Goal: Transaction & Acquisition: Purchase product/service

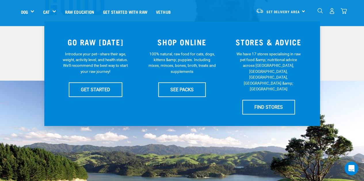
scroll to position [115, 0]
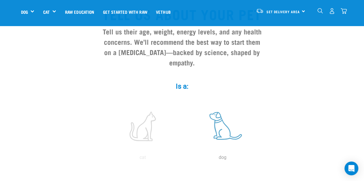
scroll to position [86, 0]
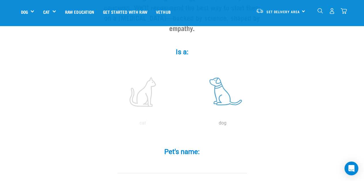
click at [218, 88] on label at bounding box center [223, 92] width 78 height 49
click at [183, 125] on input "radio" at bounding box center [183, 125] width 0 height 0
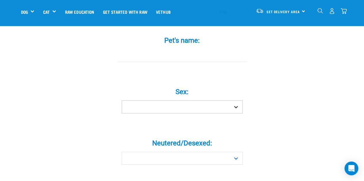
scroll to position [201, 0]
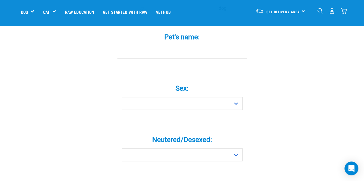
click at [187, 46] on input "Pet's name: *" at bounding box center [181, 52] width 129 height 13
type input "[PERSON_NAME]"
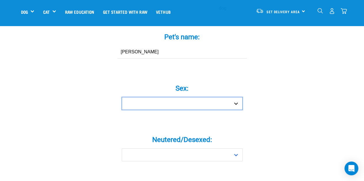
click at [193, 97] on select "Boy Girl" at bounding box center [182, 103] width 121 height 13
select select "boy"
click at [122, 97] on select "Boy Girl" at bounding box center [182, 103] width 121 height 13
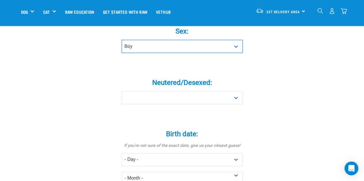
scroll to position [259, 0]
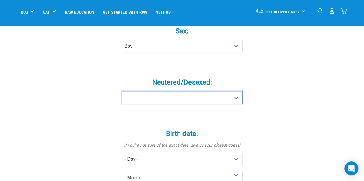
click at [165, 91] on select "Yes No" at bounding box center [182, 97] width 121 height 13
select select "no"
click at [122, 91] on select "Yes No" at bounding box center [182, 97] width 121 height 13
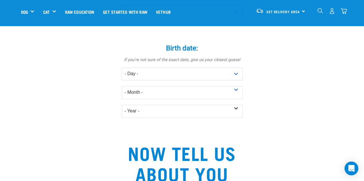
scroll to position [345, 0]
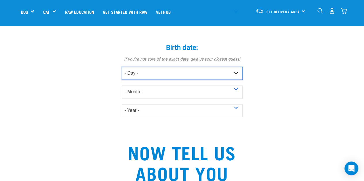
click at [148, 67] on select "- Day - 1 2 3 4 5 6 7 8 9 10 11 12 13 14 15 16 17 18 19 20 21 22 23 24 25 26 27" at bounding box center [182, 73] width 121 height 13
select select "7"
click at [122, 67] on select "- Day - 1 2 3 4 5 6 7 8 9 10 11 12 13 14 15 16 17 18 19 20 21 22 23 24 25 26 27" at bounding box center [182, 73] width 121 height 13
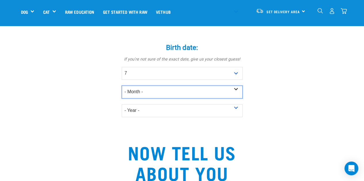
click at [137, 86] on select "- Month - January February March April May June July August September October N…" at bounding box center [182, 92] width 121 height 13
select select "July"
click at [122, 86] on select "- Month - January February March April May June July August September October N…" at bounding box center [182, 92] width 121 height 13
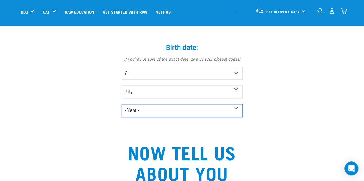
click at [152, 104] on select "- Year - 2025 2024 2023 2022 2021 2020 2019 2018 2017 2016 2015 2014 2013 2012" at bounding box center [182, 110] width 121 height 13
select select "2025"
click at [122, 104] on select "- Year - 2025 2024 2023 2022 2021 2020 2019 2018 2017 2016 2015 2014 2013 2012" at bounding box center [182, 110] width 121 height 13
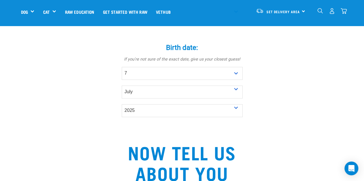
click at [89, 102] on div "Tell us about your pet Tell us their age, weight, energy levels, and any health…" at bounding box center [182, 44] width 322 height 686
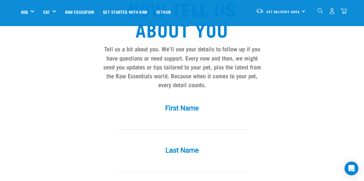
scroll to position [517, 0]
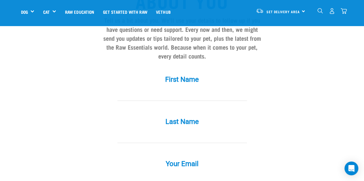
click at [142, 88] on input "First Name *" at bounding box center [181, 94] width 129 height 13
type input "Kylie"
type input "Kuan"
type input "[EMAIL_ADDRESS][DOMAIN_NAME]"
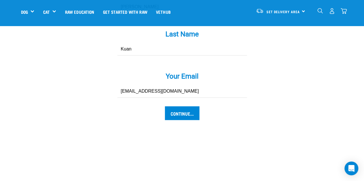
scroll to position [632, 0]
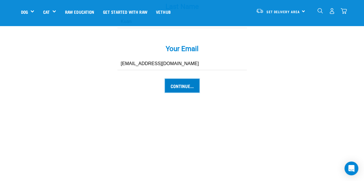
click at [175, 79] on input "Continue..." at bounding box center [182, 86] width 34 height 14
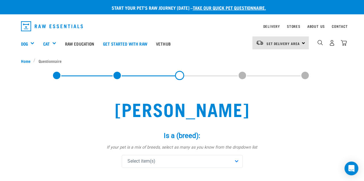
click at [116, 107] on h2 "[PERSON_NAME]" at bounding box center [181, 109] width 163 height 21
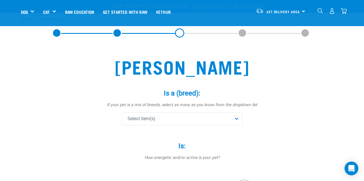
scroll to position [57, 0]
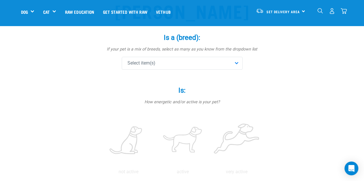
click at [165, 72] on div "Is a (breed): * If your pet is a mix of breeds, select as many as you know from…" at bounding box center [182, 52] width 172 height 53
click at [167, 65] on div "Select item(s)" at bounding box center [182, 63] width 121 height 13
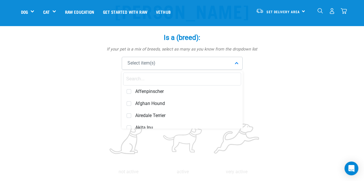
click at [163, 81] on input "text" at bounding box center [182, 79] width 118 height 13
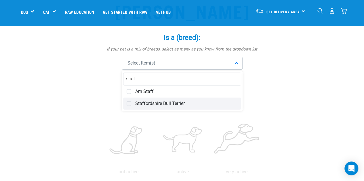
type input "staff"
click at [167, 103] on span "Staffordshire Bull Terrier" at bounding box center [186, 104] width 102 height 6
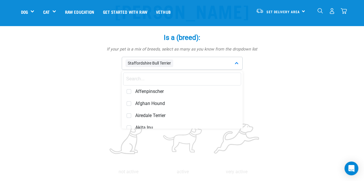
click at [173, 82] on input "text" at bounding box center [182, 79] width 118 height 13
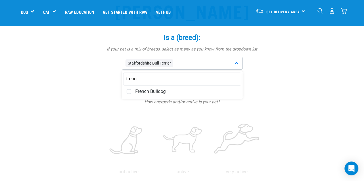
type input "frenc"
click at [158, 83] on input "frenc" at bounding box center [182, 79] width 118 height 13
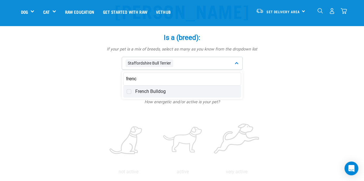
click at [156, 92] on span "French Bulldog" at bounding box center [186, 92] width 102 height 6
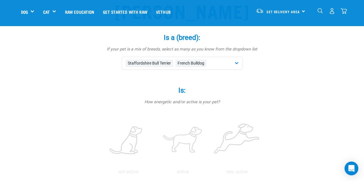
scroll to position [86, 0]
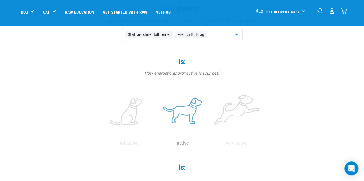
click at [176, 110] on label at bounding box center [183, 112] width 52 height 49
click at [156, 145] on input "radio" at bounding box center [156, 145] width 0 height 0
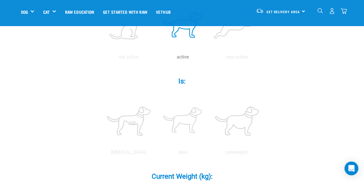
scroll to position [201, 0]
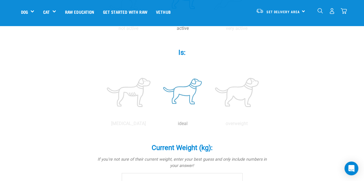
click at [181, 89] on label at bounding box center [183, 92] width 52 height 49
click at [156, 125] on input "radio" at bounding box center [156, 125] width 0 height 0
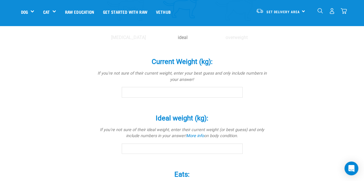
scroll to position [316, 0]
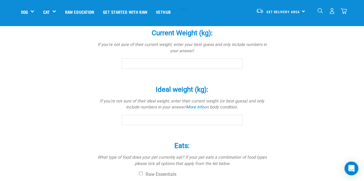
click at [139, 67] on input "Current Weight (kg): *" at bounding box center [182, 63] width 121 height 10
type input "5"
click at [153, 121] on input "Ideal weight (kg): *" at bounding box center [182, 120] width 121 height 10
type input "5"
drag, startPoint x: 140, startPoint y: 66, endPoint x: 126, endPoint y: 67, distance: 13.2
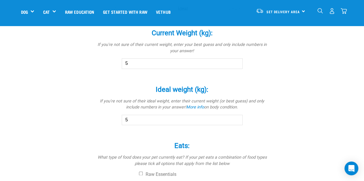
click at [126, 67] on input "5" at bounding box center [182, 63] width 121 height 10
drag, startPoint x: 129, startPoint y: 62, endPoint x: 124, endPoint y: 64, distance: 6.0
click at [124, 64] on input "5" at bounding box center [182, 63] width 121 height 10
type input "8"
drag, startPoint x: 136, startPoint y: 124, endPoint x: 125, endPoint y: 125, distance: 11.0
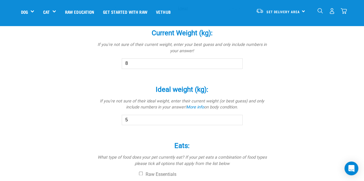
click at [125, 125] on div "Ideal weight (kg): * If you're not sure of their ideal weight, enter their curr…" at bounding box center [182, 106] width 172 height 57
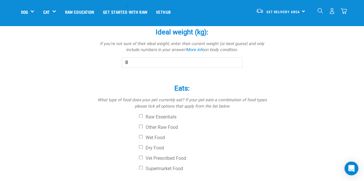
scroll to position [402, 0]
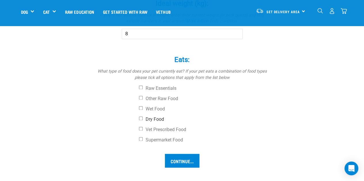
type input "8"
click at [149, 121] on label "Dry Food" at bounding box center [203, 120] width 129 height 6
click at [143, 120] on input "Dry Food" at bounding box center [141, 119] width 4 height 4
checkbox input "true"
click at [176, 158] on input "Continue..." at bounding box center [182, 161] width 34 height 14
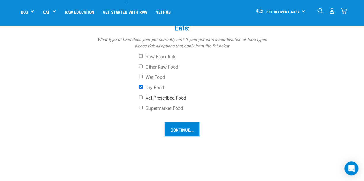
scroll to position [460, 0]
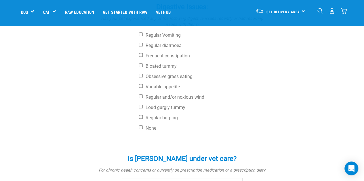
scroll to position [259, 0]
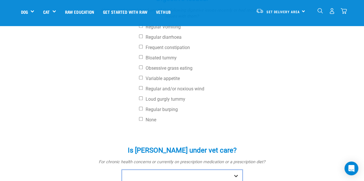
click at [132, 170] on select "No Yes" at bounding box center [182, 176] width 121 height 13
select select "no"
click at [122, 170] on select "No Yes" at bounding box center [182, 176] width 121 height 13
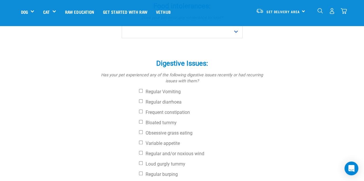
scroll to position [201, 0]
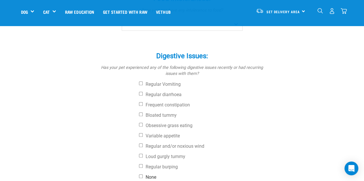
click at [145, 175] on label "None" at bounding box center [203, 178] width 129 height 6
click at [143, 175] on input "None" at bounding box center [141, 177] width 4 height 4
checkbox input "true"
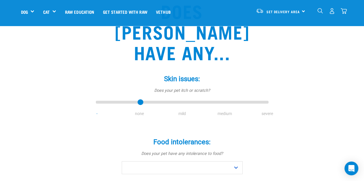
type input "1"
click at [138, 99] on input "range" at bounding box center [182, 103] width 172 height 8
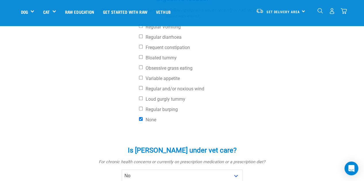
scroll to position [86, 0]
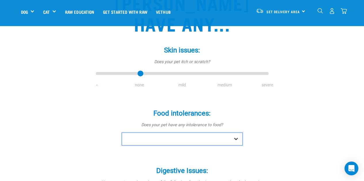
click at [164, 133] on select "No Yes" at bounding box center [182, 139] width 121 height 13
select select "no"
click at [122, 133] on select "No Yes" at bounding box center [182, 139] width 121 height 13
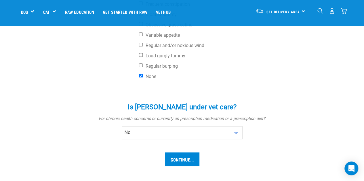
scroll to position [345, 0]
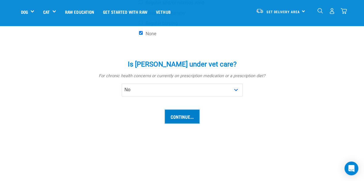
click at [178, 110] on input "Continue..." at bounding box center [182, 117] width 34 height 14
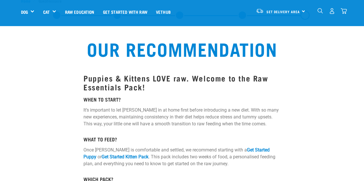
scroll to position [29, 0]
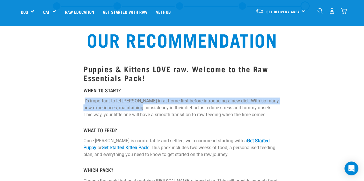
drag, startPoint x: 84, startPoint y: 101, endPoint x: 138, endPoint y: 106, distance: 54.0
click at [138, 106] on p "It’s important to let [PERSON_NAME] in at home first before introducing a new d…" at bounding box center [181, 108] width 197 height 21
click at [138, 106] on p "It’s important to let Milo settle in at home first before introducing a new die…" at bounding box center [181, 108] width 197 height 21
drag, startPoint x: 138, startPoint y: 106, endPoint x: 127, endPoint y: 103, distance: 11.6
click at [127, 103] on p "It’s important to let Milo settle in at home first before introducing a new die…" at bounding box center [181, 108] width 197 height 21
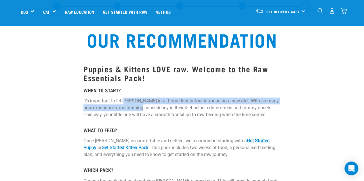
click at [127, 103] on p "It’s important to let Milo settle in at home first before introducing a new die…" at bounding box center [181, 108] width 197 height 21
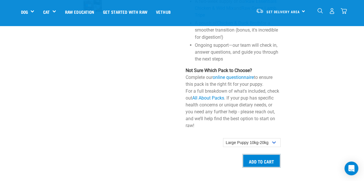
scroll to position [571, 0]
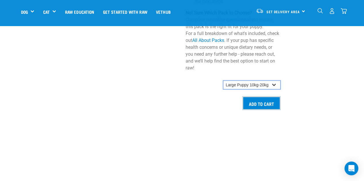
click at [250, 82] on select "Small Puppy up to 5kg Medium Puppy 5kg-10kg Large Puppy 10kg-20kg" at bounding box center [251, 85] width 57 height 9
select select "19644"
click at [223, 81] on select "Small Puppy up to 5kg Medium Puppy 5kg-10kg Large Puppy 10kg-20kg" at bounding box center [251, 85] width 57 height 9
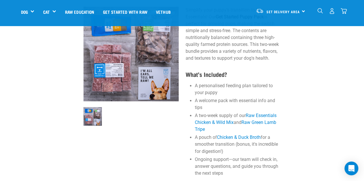
scroll to position [398, 0]
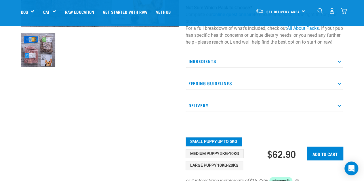
scroll to position [201, 0]
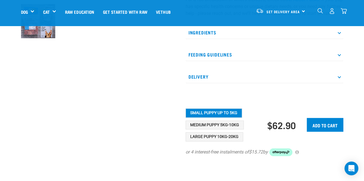
click at [221, 39] on p "Ingredients" at bounding box center [264, 32] width 158 height 13
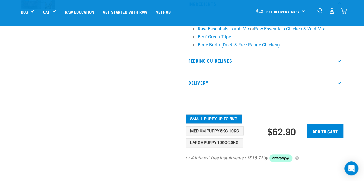
scroll to position [287, 0]
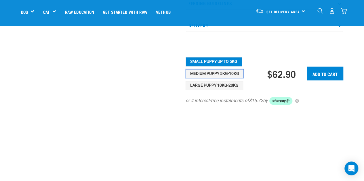
click at [215, 78] on button "Medium Puppy 5kg-10kg" at bounding box center [214, 73] width 58 height 9
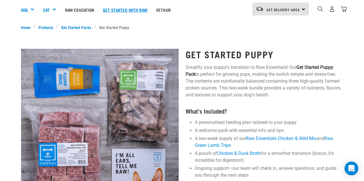
scroll to position [0, 0]
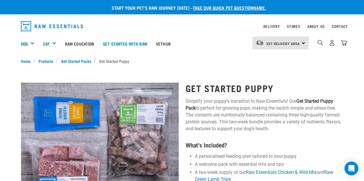
click at [262, 100] on p "Simplify your puppy’s transition to Raw Essentials! Our Get Started Puppy Pack …" at bounding box center [264, 115] width 158 height 34
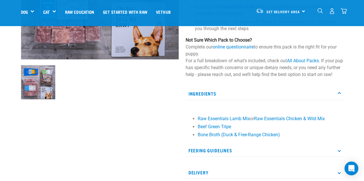
scroll to position [66, 0]
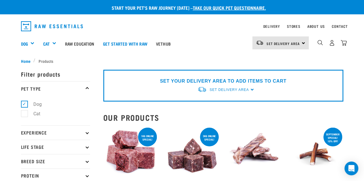
scroll to position [29, 0]
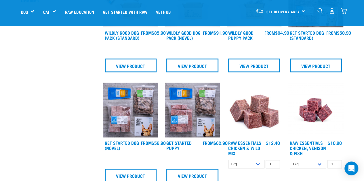
scroll to position [230, 0]
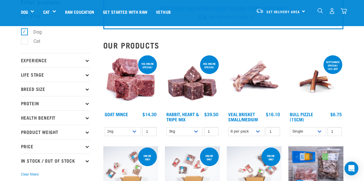
scroll to position [57, 0]
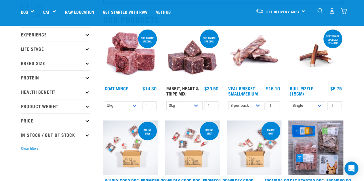
click at [178, 90] on link "Rabbit, Heart & Tripe Mix" at bounding box center [182, 91] width 33 height 8
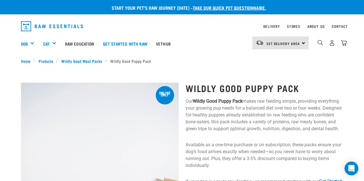
click at [266, 111] on p "Our Wildly Good Puppy Pack makes raw feeding simple, providing everything your …" at bounding box center [264, 115] width 158 height 34
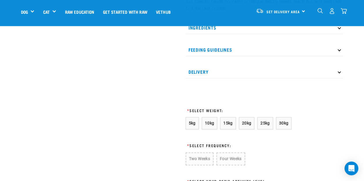
scroll to position [287, 0]
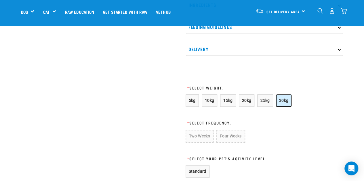
click at [284, 99] on span "30kg" at bounding box center [283, 100] width 9 height 5
click at [223, 99] on span "15kg" at bounding box center [227, 100] width 9 height 5
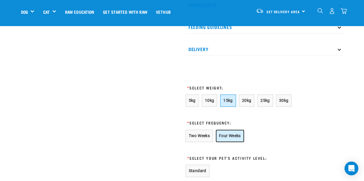
click at [239, 138] on button "Four Weeks" at bounding box center [230, 136] width 28 height 12
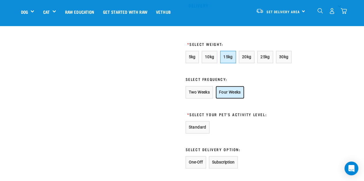
scroll to position [345, 0]
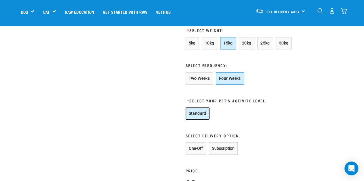
click at [196, 108] on button "Standard" at bounding box center [197, 114] width 24 height 12
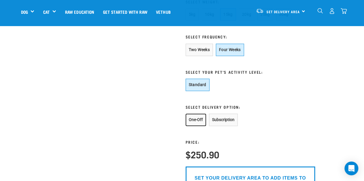
click at [201, 119] on button "One-Off" at bounding box center [195, 120] width 20 height 12
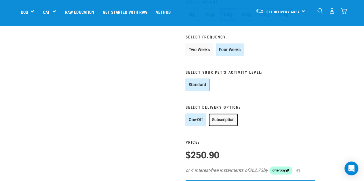
click at [214, 118] on button "Subscription" at bounding box center [223, 120] width 29 height 12
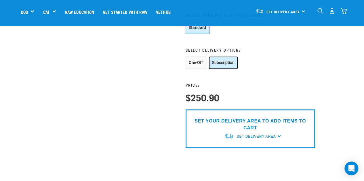
scroll to position [431, 0]
click at [195, 65] on button "One-Off" at bounding box center [195, 62] width 20 height 12
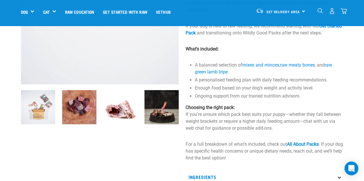
scroll to position [230, 0]
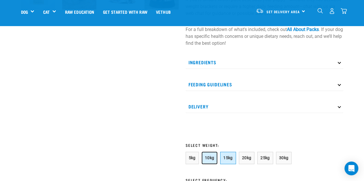
click at [209, 158] on span "10kg" at bounding box center [209, 158] width 9 height 5
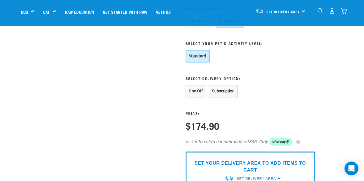
scroll to position [316, 0]
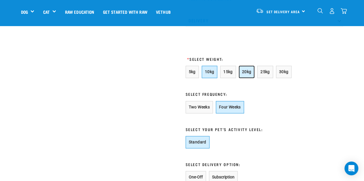
click at [245, 68] on button "20kg" at bounding box center [247, 72] width 16 height 12
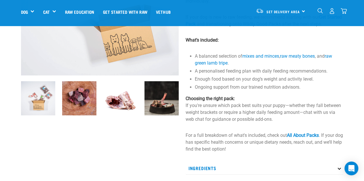
scroll to position [115, 0]
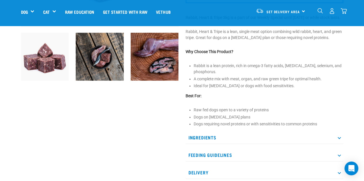
scroll to position [201, 0]
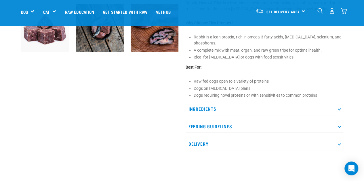
click at [205, 126] on p "Feeding Guidelines" at bounding box center [264, 126] width 158 height 13
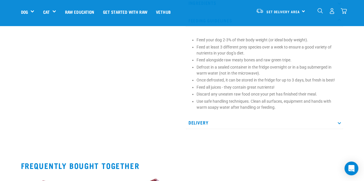
scroll to position [308, 0]
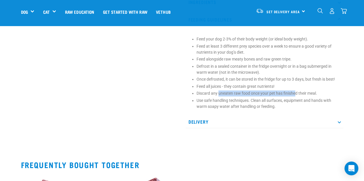
drag, startPoint x: 218, startPoint y: 99, endPoint x: 295, endPoint y: 101, distance: 77.0
click at [295, 97] on p "Discard any uneaten raw food once your pet has finished their meal." at bounding box center [268, 94] width 144 height 6
